Goal: Task Accomplishment & Management: Use online tool/utility

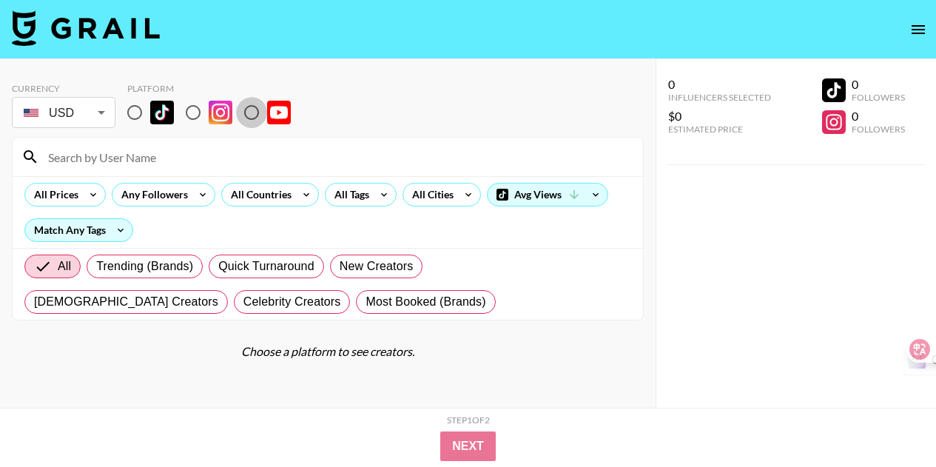
click at [250, 112] on input "radio" at bounding box center [251, 112] width 31 height 31
radio input "true"
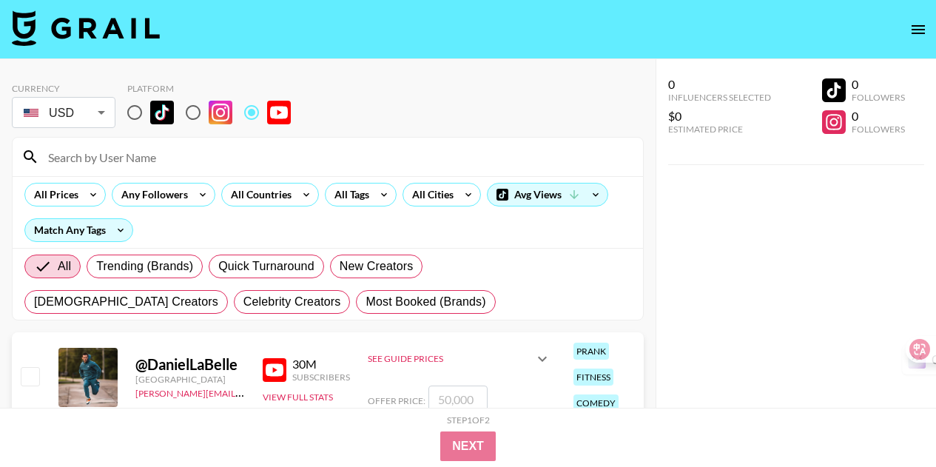
click at [182, 158] on input at bounding box center [336, 157] width 595 height 24
paste input "Flying The Nest"
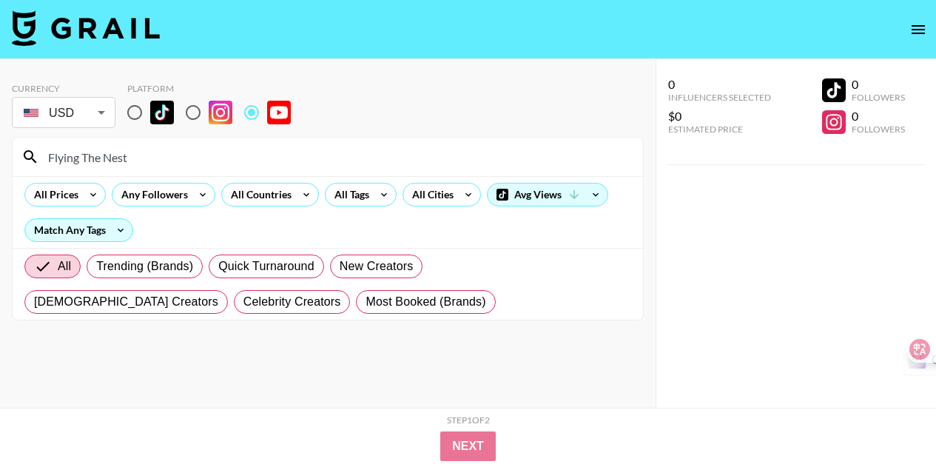
scroll to position [59, 0]
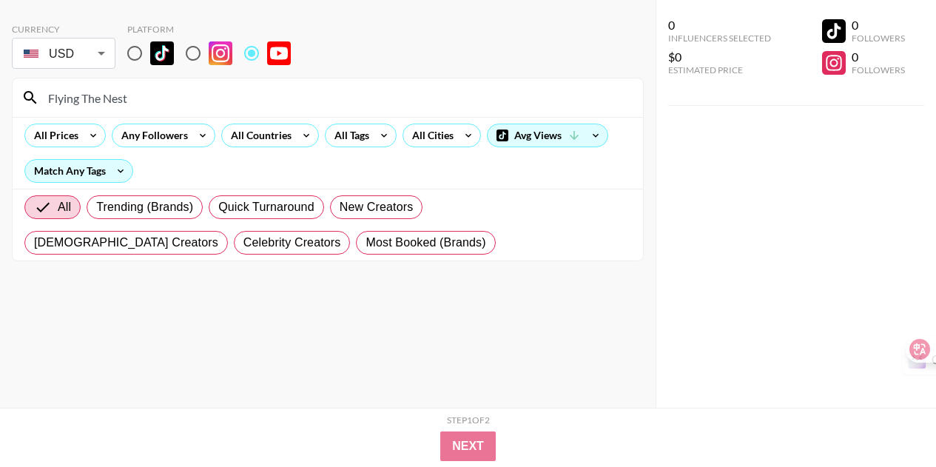
click at [284, 101] on input "Flying The Nest" at bounding box center [336, 98] width 595 height 24
click at [101, 94] on input "Flying The Nest" at bounding box center [336, 98] width 595 height 24
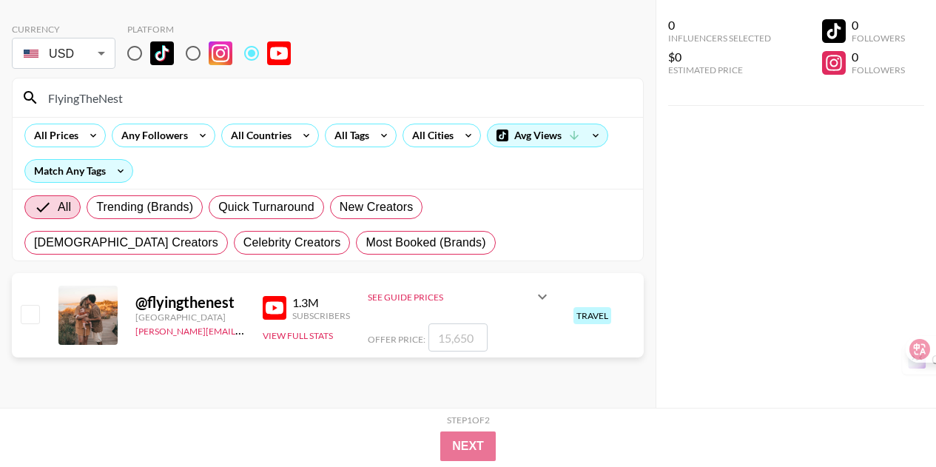
scroll to position [54, 0]
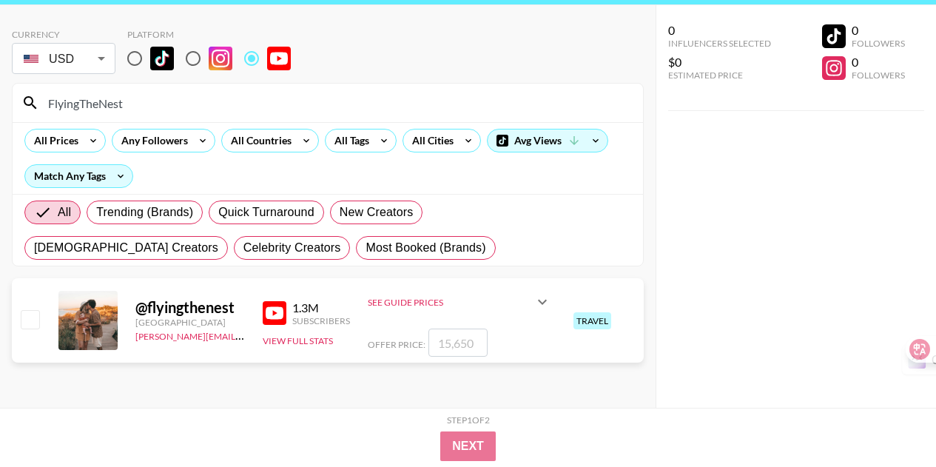
type input "FlyingTheNest"
click at [539, 303] on icon at bounding box center [542, 302] width 18 height 18
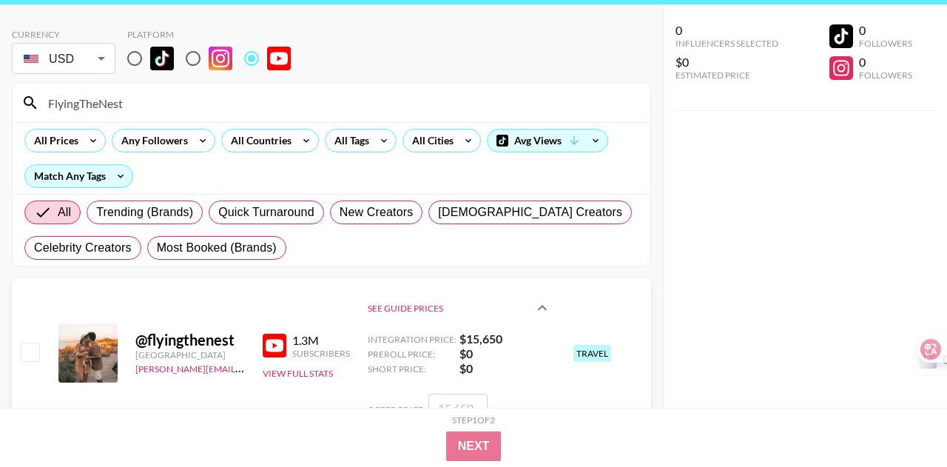
click at [106, 59] on body "Currency USD USD ​ Platform FlyingTheNest All Prices Any Followers All Countrie…" at bounding box center [473, 237] width 947 height 582
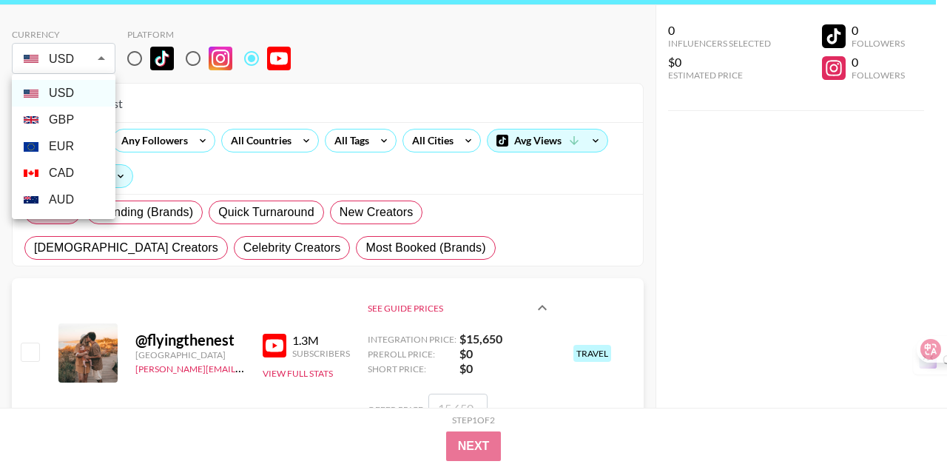
click at [83, 118] on li "GBP" at bounding box center [64, 120] width 104 height 27
type input "GBP"
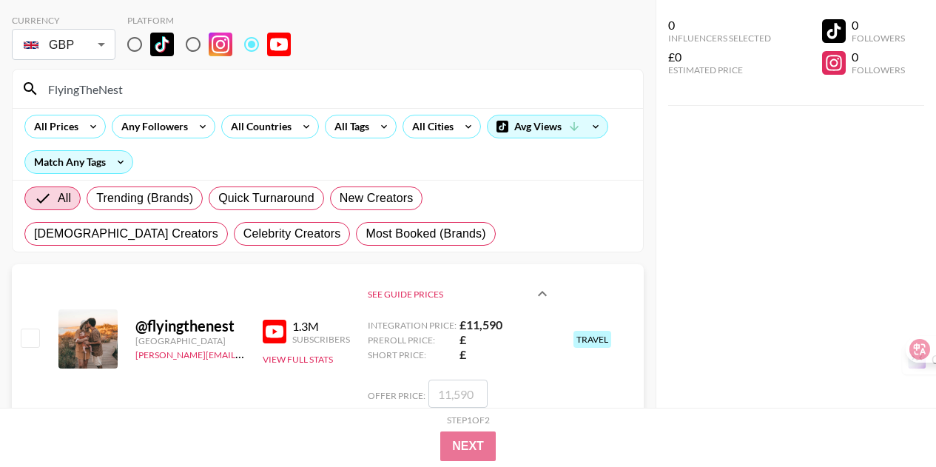
scroll to position [115, 0]
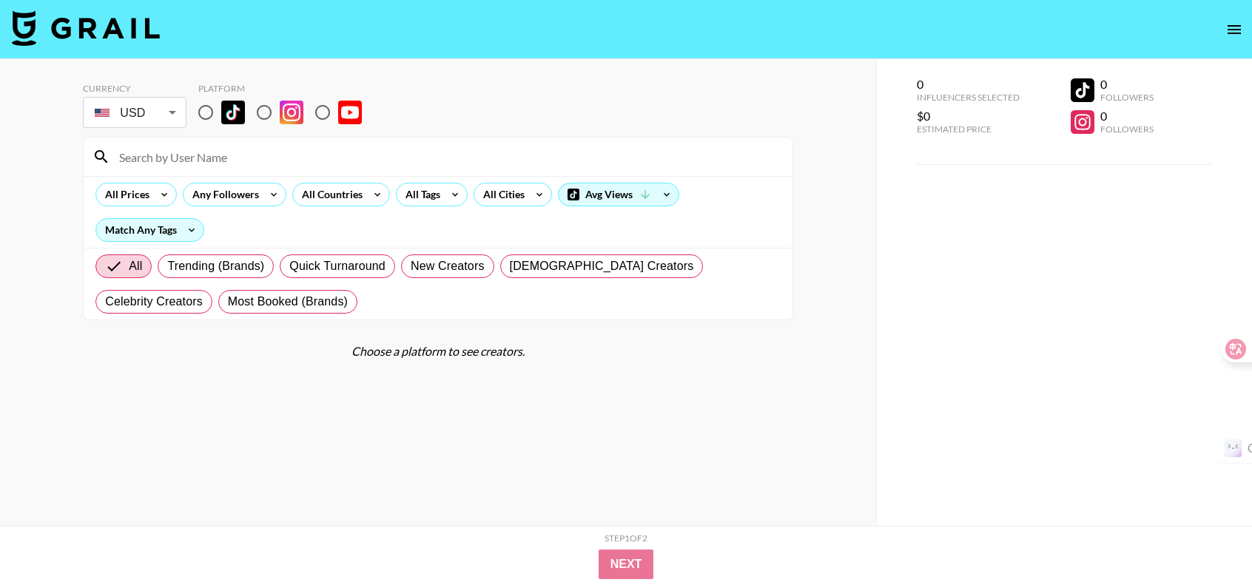
click at [263, 159] on input at bounding box center [446, 157] width 673 height 24
paste input "Mrandmrsphoenix"
type input "Mrandmrsphoenix"
click at [327, 109] on input "radio" at bounding box center [322, 112] width 31 height 31
radio input "true"
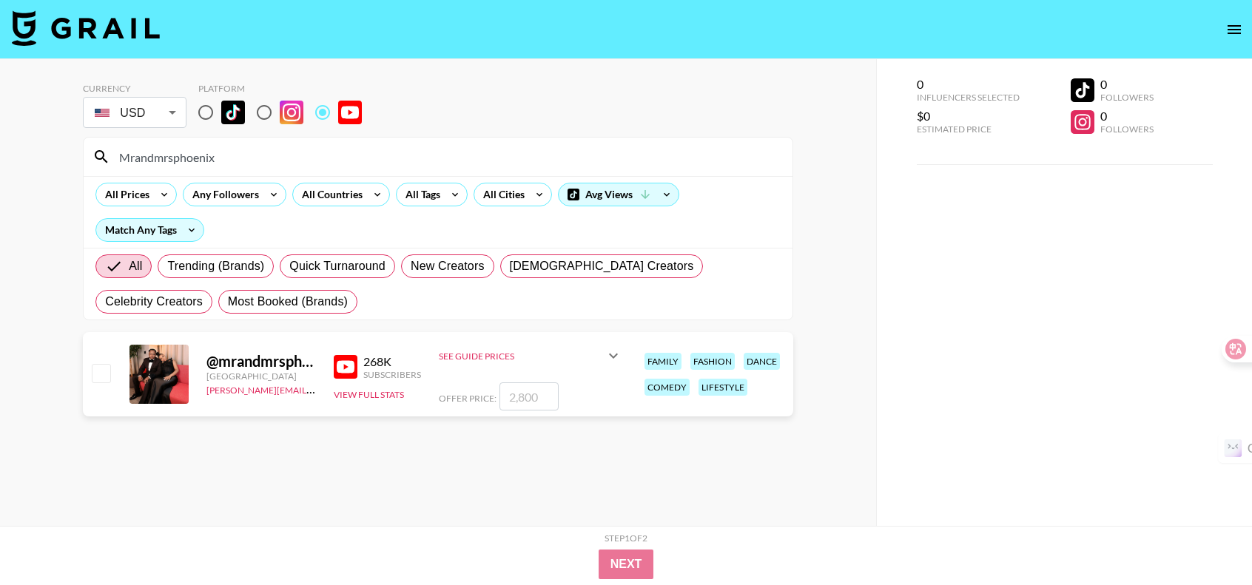
click at [617, 357] on icon at bounding box center [613, 356] width 18 height 18
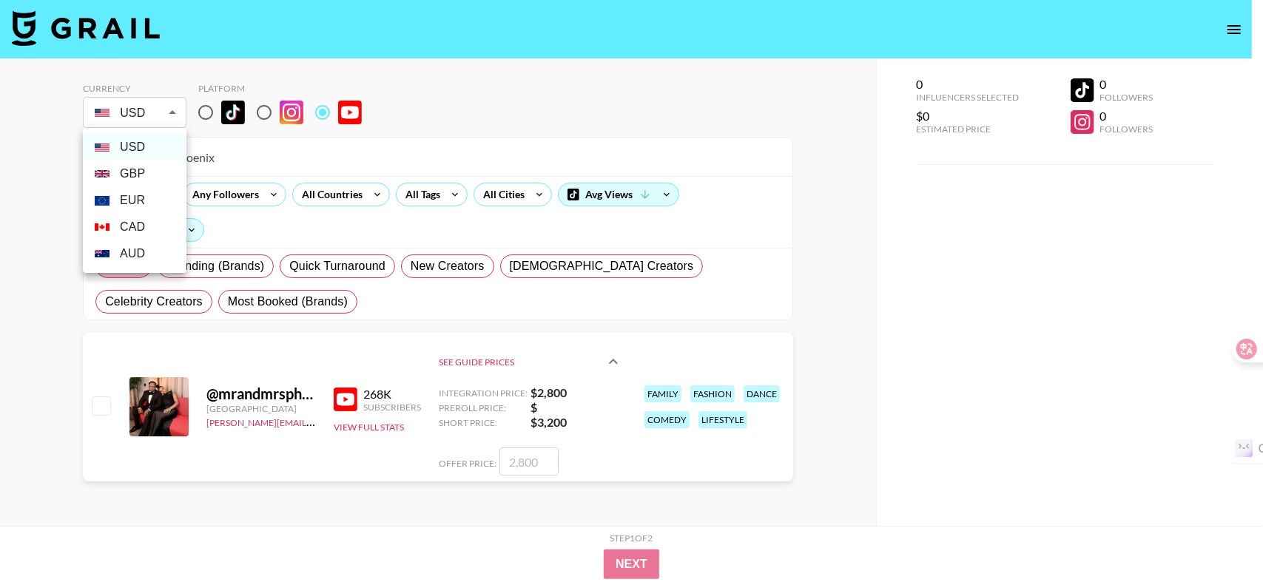
click at [172, 107] on body "Currency USD USD ​ Platform Mrandmrsphoenix All Prices Any Followers All Countr…" at bounding box center [631, 322] width 1263 height 644
click at [149, 175] on li "GBP" at bounding box center [135, 174] width 104 height 27
type input "GBP"
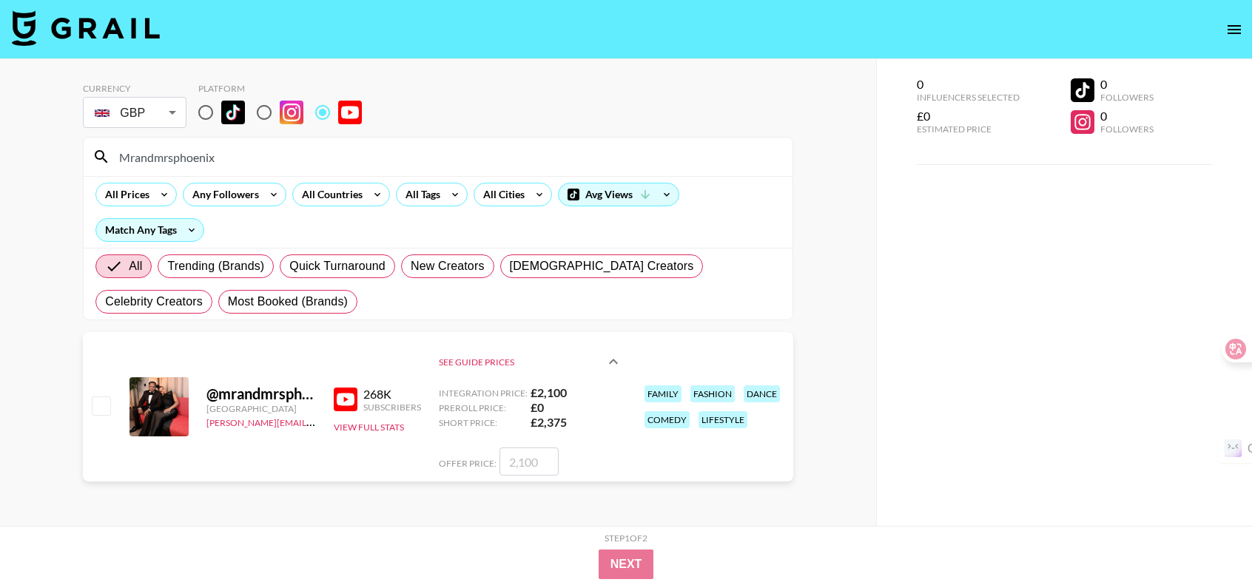
click at [555, 393] on strong "£ 2,100" at bounding box center [576, 392] width 92 height 15
click at [562, 414] on strong "£ 0" at bounding box center [576, 407] width 92 height 15
